Goal: Information Seeking & Learning: Learn about a topic

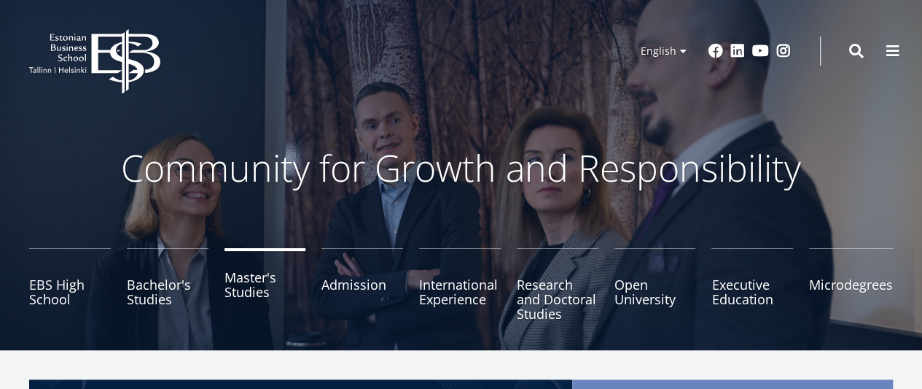
click at [251, 284] on link "Master's Studies" at bounding box center [266, 284] width 82 height 73
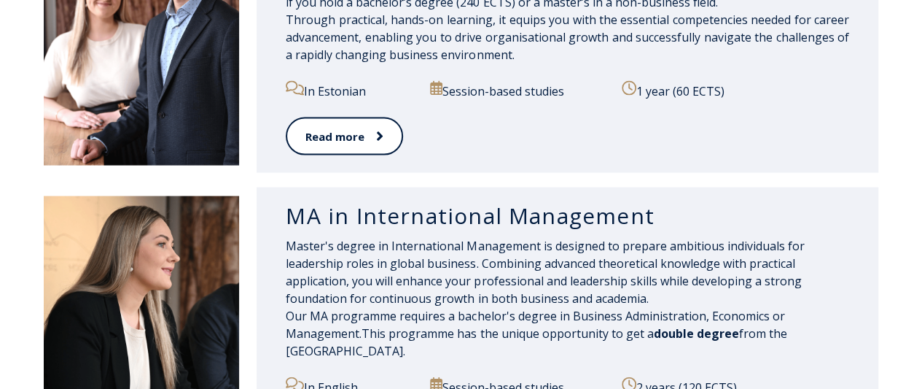
scroll to position [1487, 0]
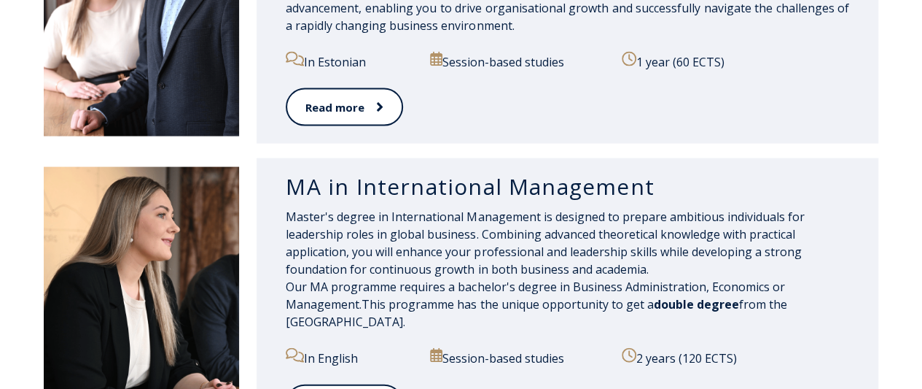
click at [720, 327] on p "Master's degree in International Management is designed to prepare ambitious in…" at bounding box center [568, 269] width 564 height 122
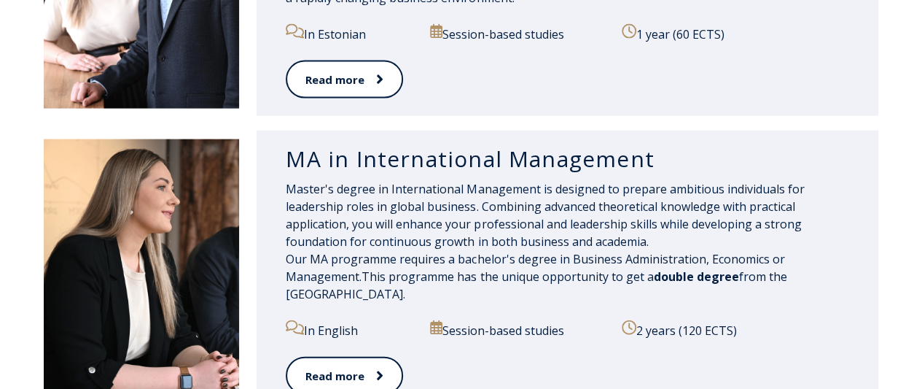
scroll to position [1517, 0]
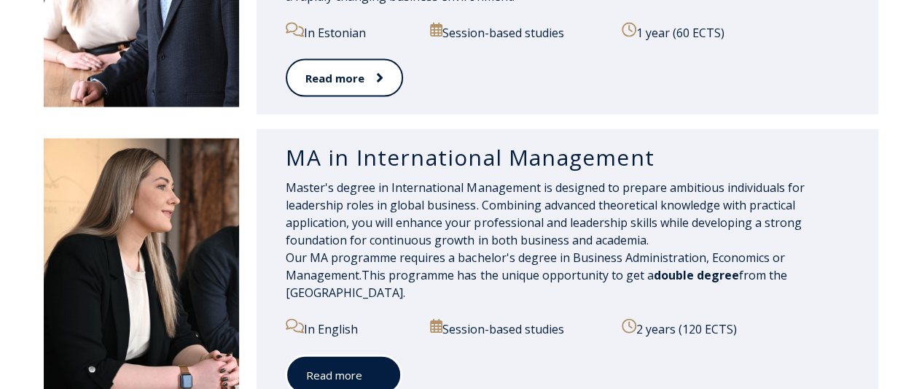
click at [331, 371] on link "Read more" at bounding box center [344, 375] width 116 height 40
